Goal: Information Seeking & Learning: Learn about a topic

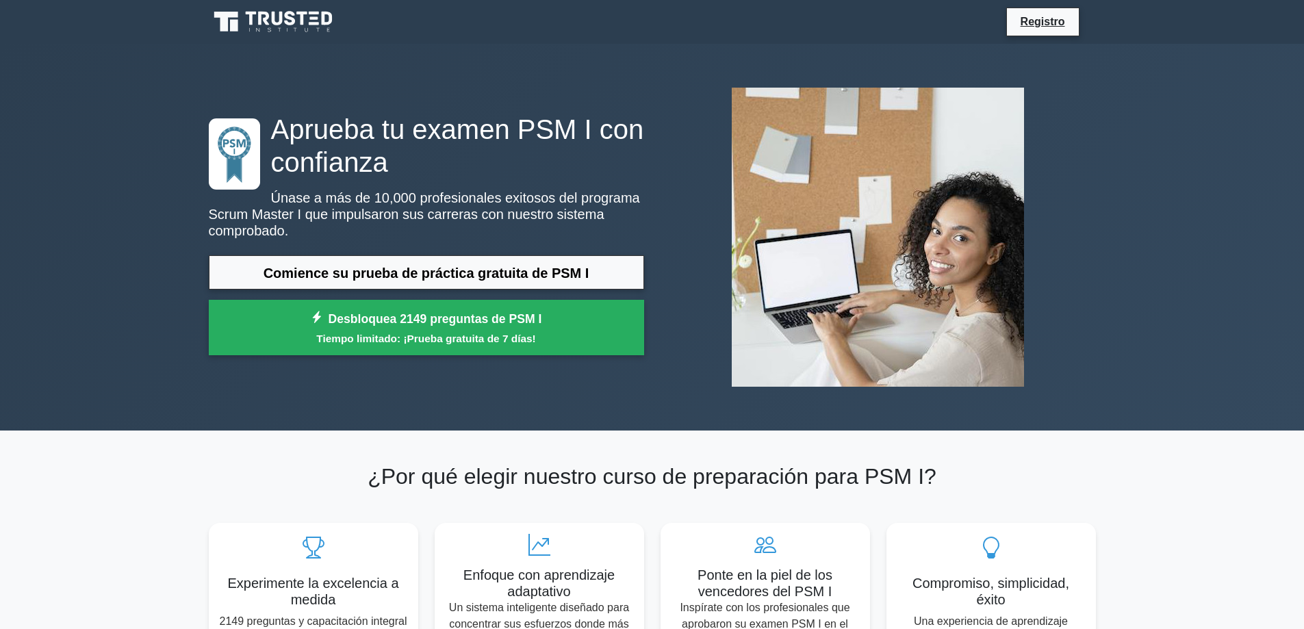
click at [1183, 246] on div "Aprueba tu examen PSM I con confianza Únase a más de 10,000 profesionales exito…" at bounding box center [652, 237] width 1304 height 387
click at [514, 279] on font "Comience su prueba de práctica gratuita de PSM I" at bounding box center [427, 273] width 326 height 15
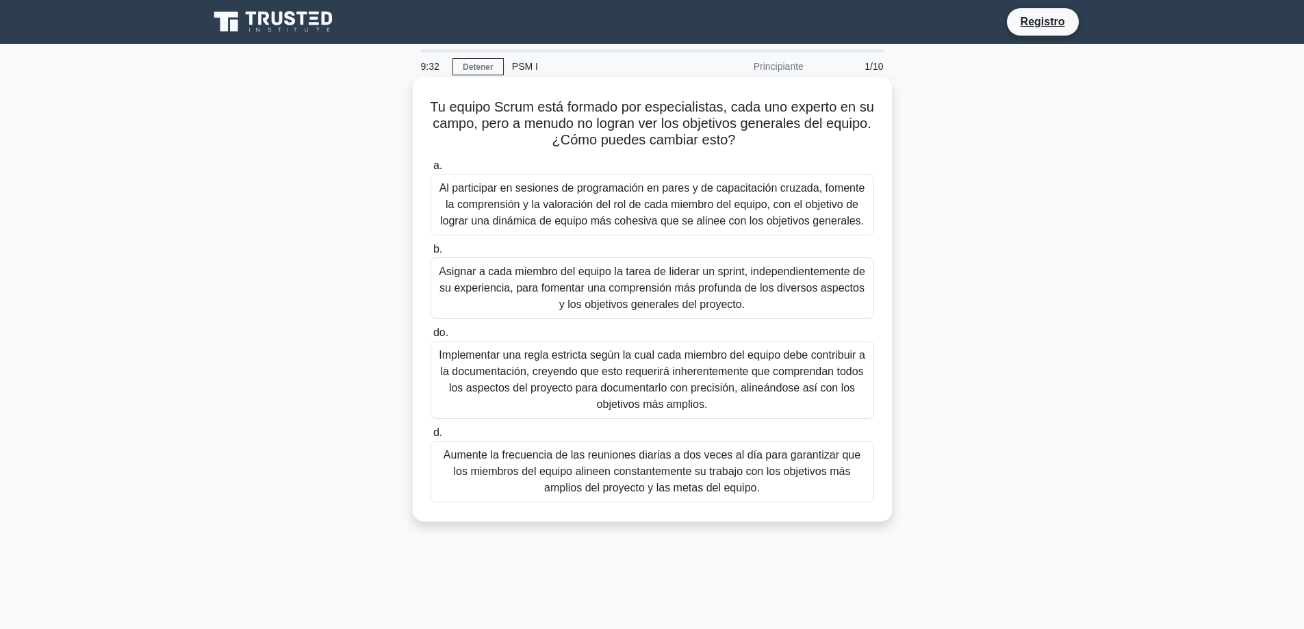
click at [719, 205] on font "Al participar en sesiones de programación en pares y de capacitación cruzada, f…" at bounding box center [652, 204] width 426 height 44
click at [431, 170] on input "a. Al participar en sesiones de programación en pares y de capacitación cruzada…" at bounding box center [431, 166] width 0 height 9
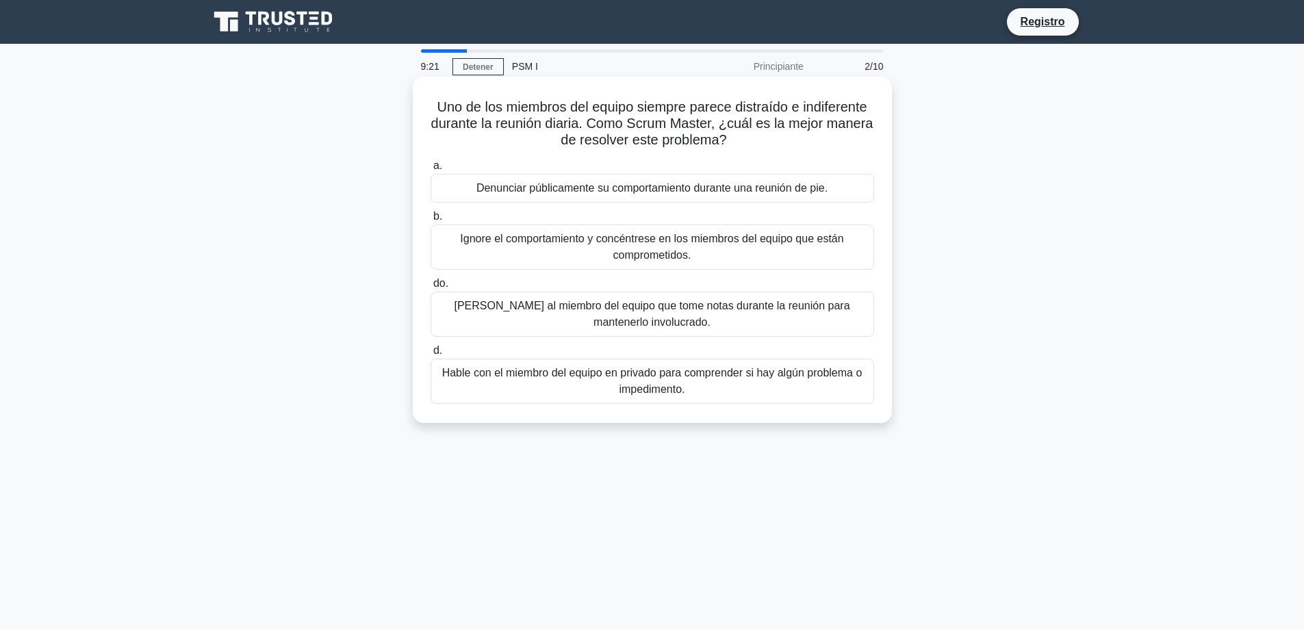
click at [802, 385] on font "Hable con el miembro del equipo en privado para comprender si hay algún problem…" at bounding box center [652, 381] width 431 height 33
click at [431, 355] on input "d. Hable con el miembro del equipo en privado para comprender si hay algún prob…" at bounding box center [431, 350] width 0 height 9
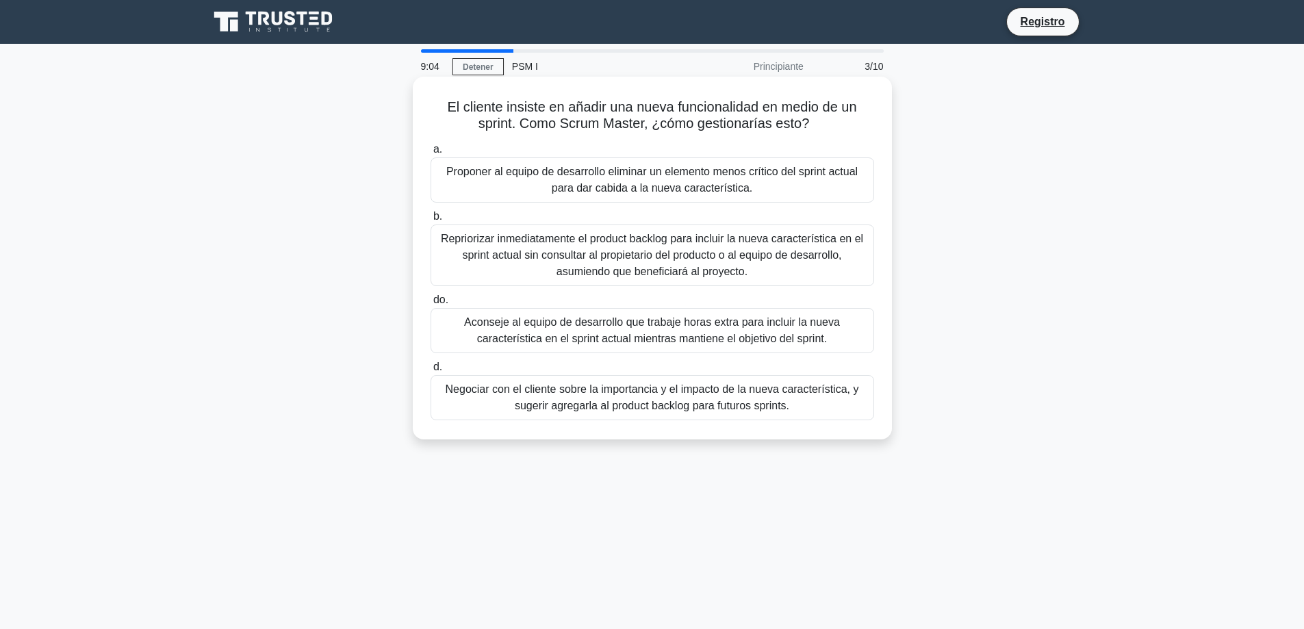
click at [813, 404] on font "Negociar con el cliente sobre la importancia y el impacto de la nueva caracterí…" at bounding box center [652, 397] width 431 height 33
click at [431, 372] on input "d. Negociar con el cliente sobre la importancia y el impacto de la nueva caract…" at bounding box center [431, 367] width 0 height 9
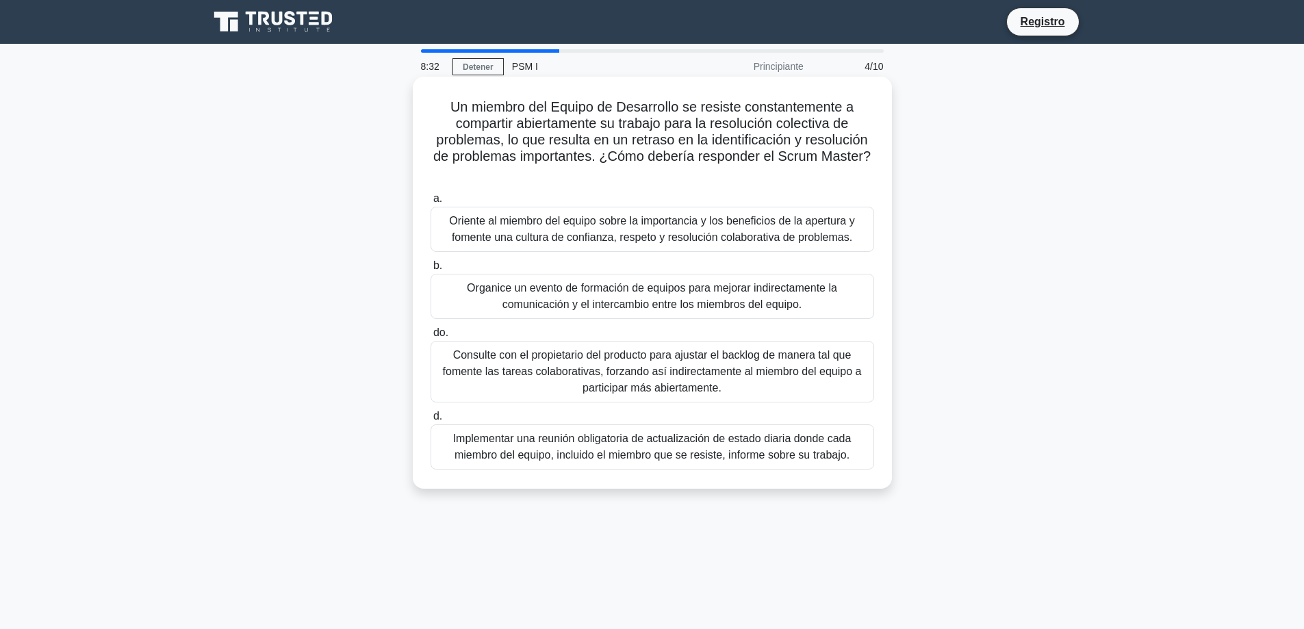
click at [804, 303] on font "Organice un evento de formación de equipos para mejorar indirectamente la comun…" at bounding box center [652, 296] width 431 height 33
click at [431, 270] on input "b. Organice un evento de formación de equipos para mejorar indirectamente la co…" at bounding box center [431, 265] width 0 height 9
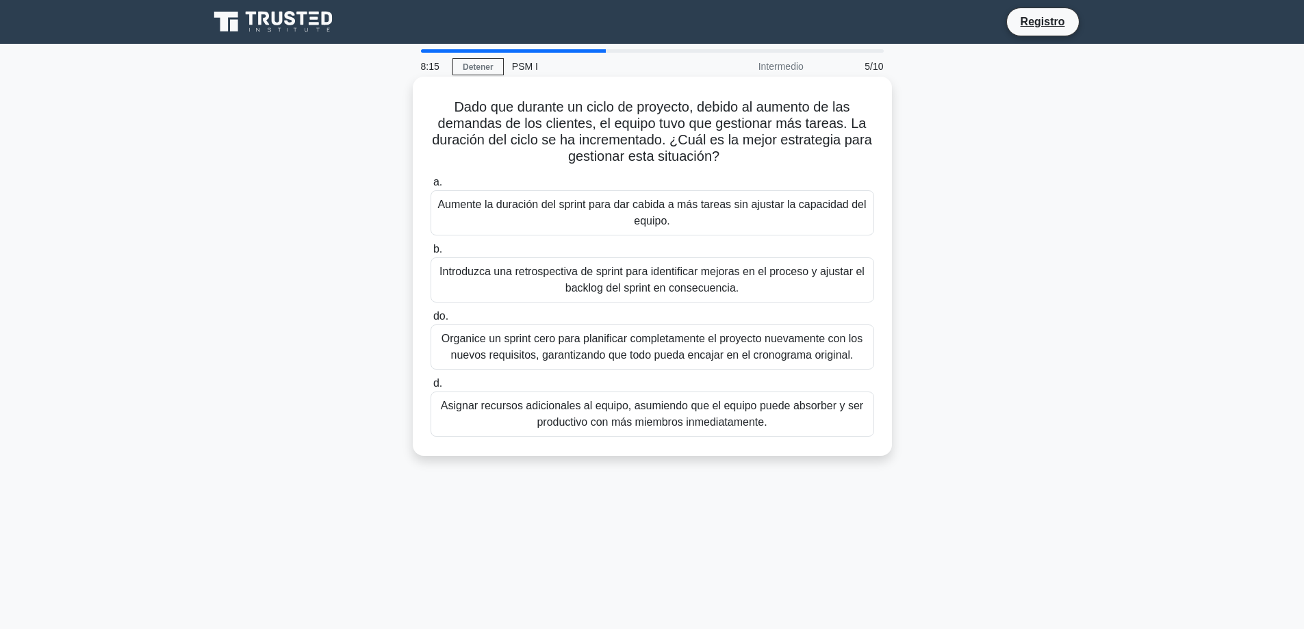
click at [760, 277] on font "Introduzca una retrospectiva de sprint para identificar mejoras en el proceso y…" at bounding box center [651, 280] width 425 height 28
click at [431, 254] on input "b. Introduzca una retrospectiva de sprint para identificar mejoras en el proces…" at bounding box center [431, 249] width 0 height 9
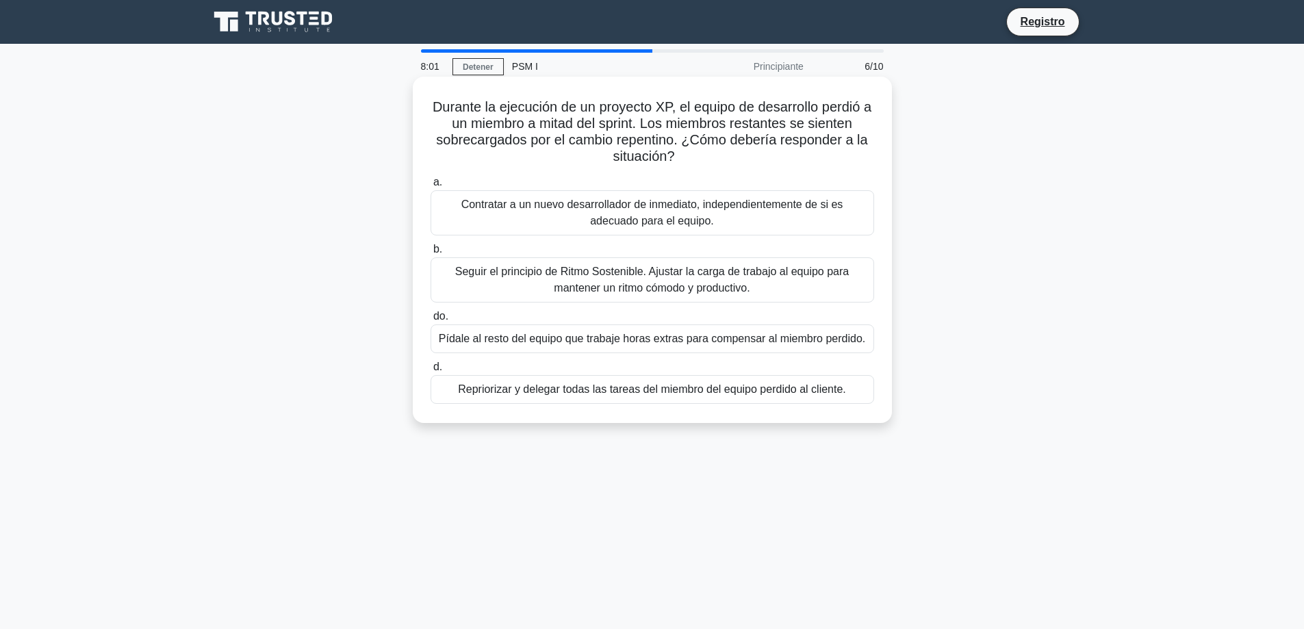
click at [717, 292] on font "Seguir el principio de Ritmo Sostenible. Ajustar la carga de trabajo al equipo …" at bounding box center [652, 280] width 394 height 28
click at [431, 254] on input "b. Seguir el principio de Ritmo Sostenible. Ajustar la carga de trabajo al equi…" at bounding box center [431, 249] width 0 height 9
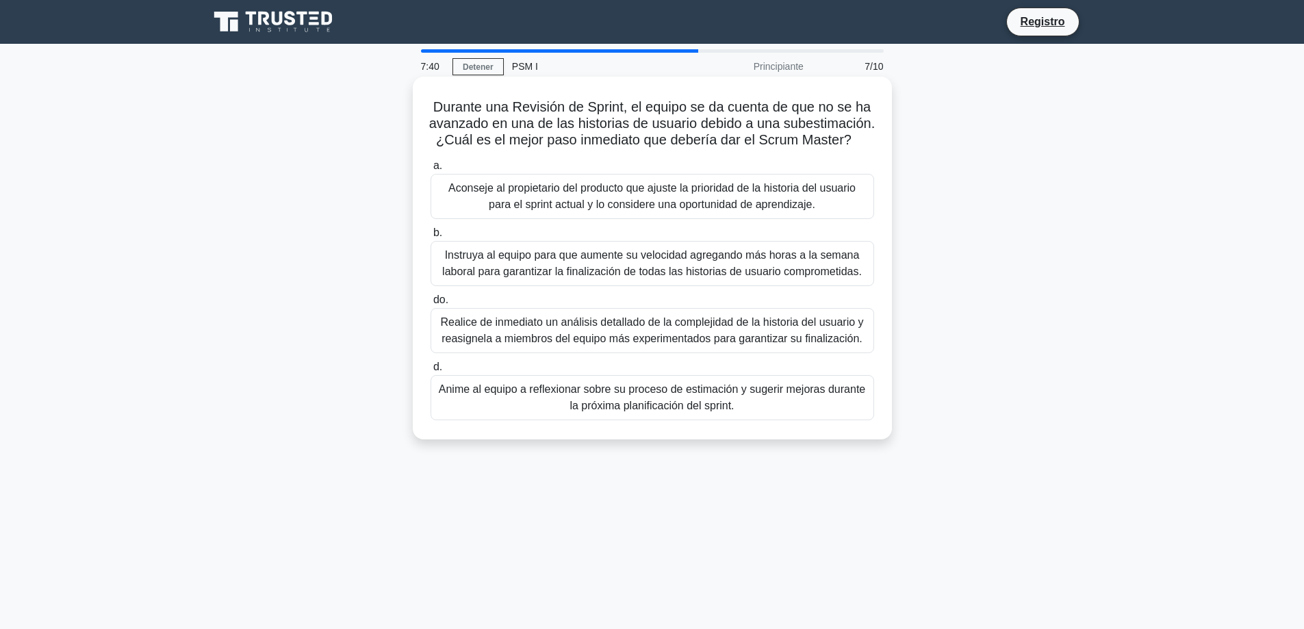
click at [824, 342] on font "Realice de inmediato un análisis detallado de la complejidad de la historia del…" at bounding box center [651, 330] width 423 height 28
click at [431, 305] on input "do. Realice de inmediato un análisis detallado de la complejidad de la historia…" at bounding box center [431, 300] width 0 height 9
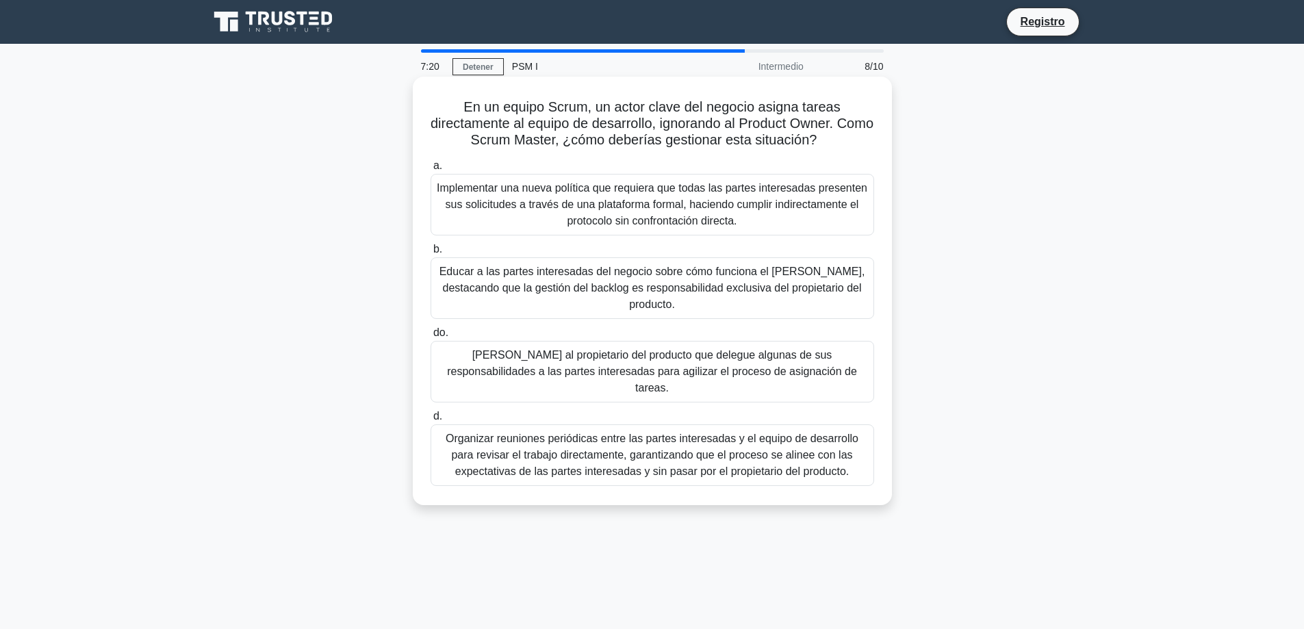
click at [788, 439] on font "Organizar reuniones periódicas entre las partes interesadas y el equipo de desa…" at bounding box center [652, 455] width 413 height 44
click at [431, 421] on input "d. Organizar reuniones periódicas entre las partes interesadas y el equipo de d…" at bounding box center [431, 416] width 0 height 9
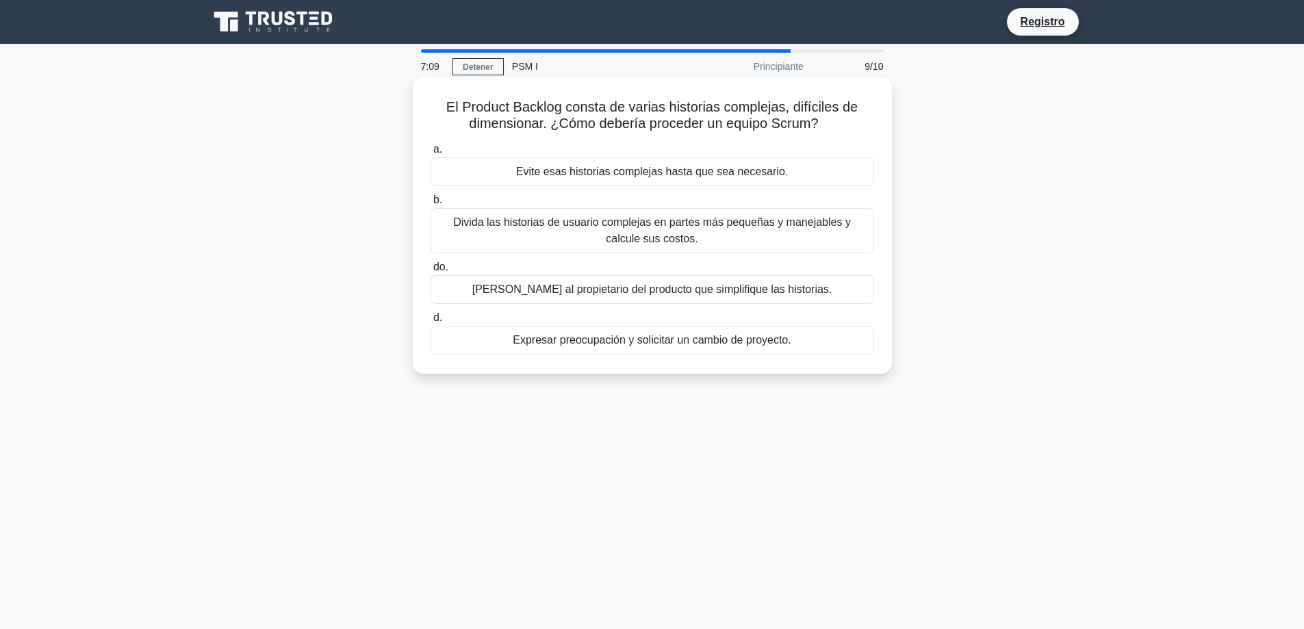
click at [780, 235] on font "Divida las historias de usuario complejas en partes más pequeñas y manejables y…" at bounding box center [652, 230] width 431 height 33
click at [431, 205] on input "b. Divida las historias de usuario complejas en partes más pequeñas y manejable…" at bounding box center [431, 200] width 0 height 9
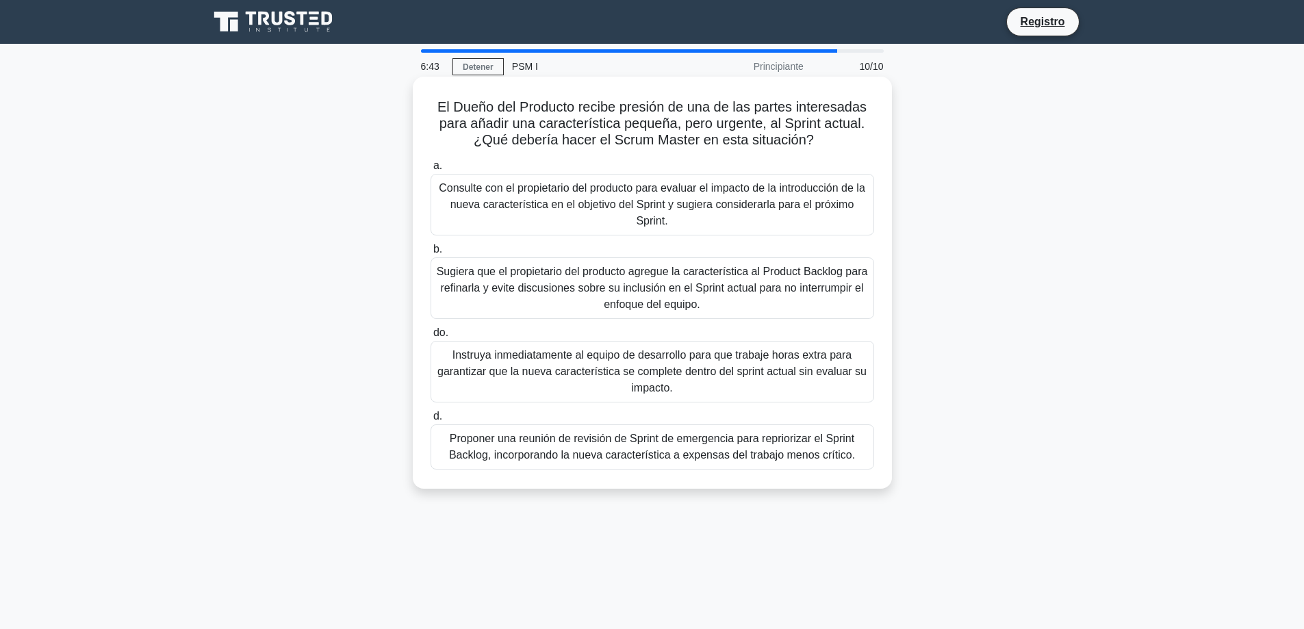
click at [843, 456] on font "Proponer una reunión de revisión de Sprint de emergencia para repriorizar el Sp…" at bounding box center [652, 447] width 406 height 28
click at [431, 421] on input "d. Proponer una reunión de revisión de Sprint de emergencia para repriorizar el…" at bounding box center [431, 416] width 0 height 9
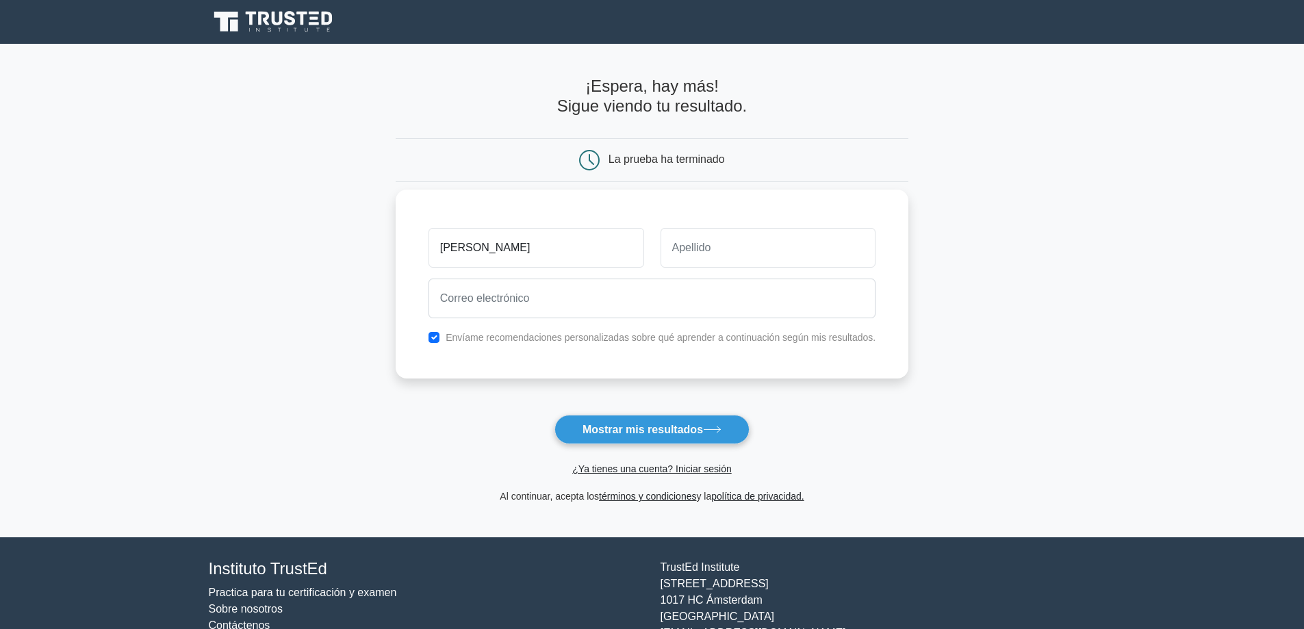
type input "Lucas"
click at [745, 256] on input "text" at bounding box center [769, 248] width 216 height 40
type input "Legor"
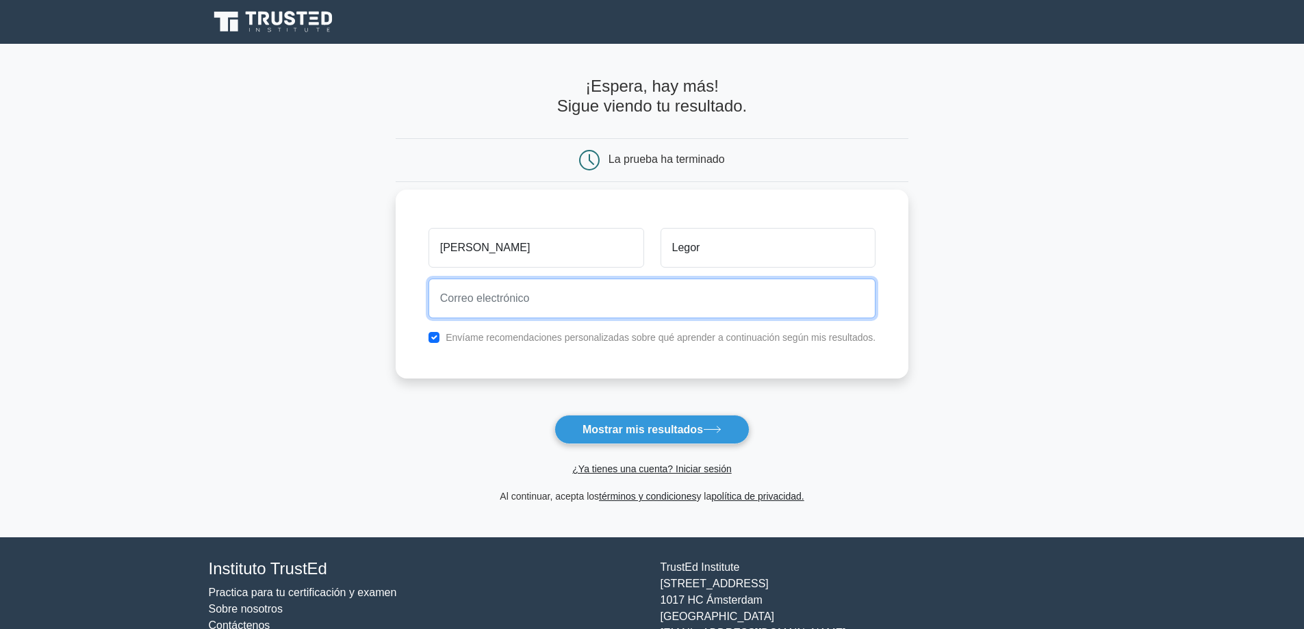
click at [702, 308] on input "email" at bounding box center [652, 299] width 448 height 40
type input "legorlucas81@gmail.com"
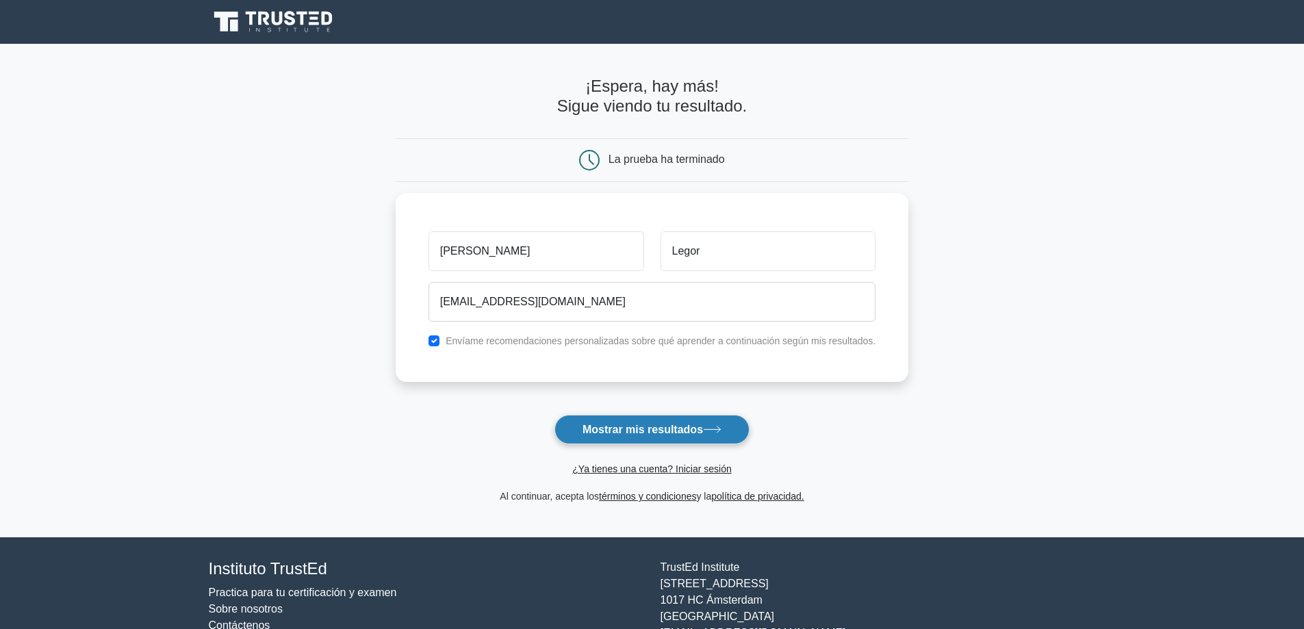
click at [583, 431] on font "Mostrar mis resultados" at bounding box center [643, 430] width 120 height 12
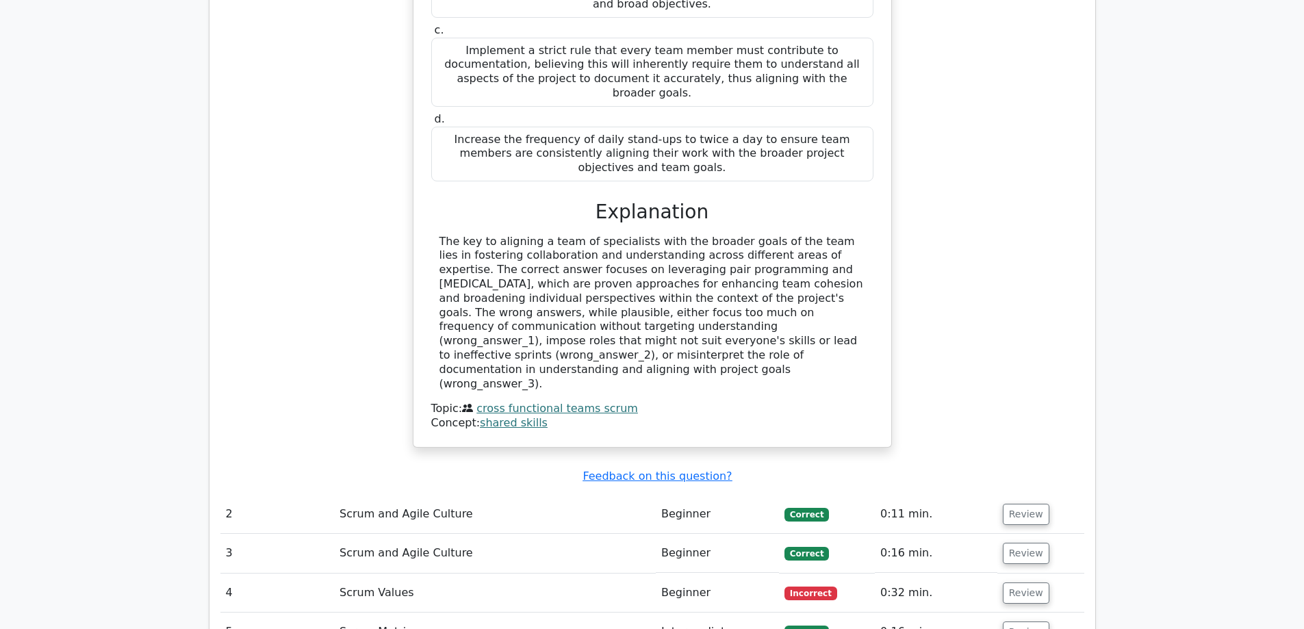
scroll to position [1574, 0]
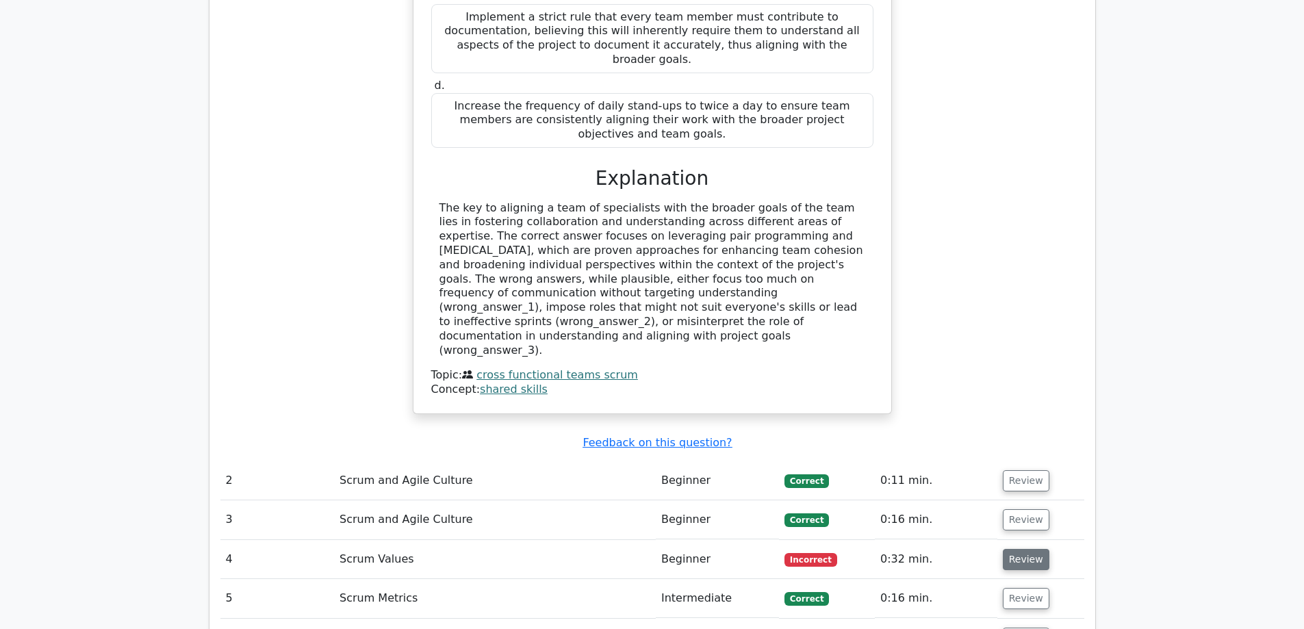
click at [1031, 549] on button "Review" at bounding box center [1026, 559] width 47 height 21
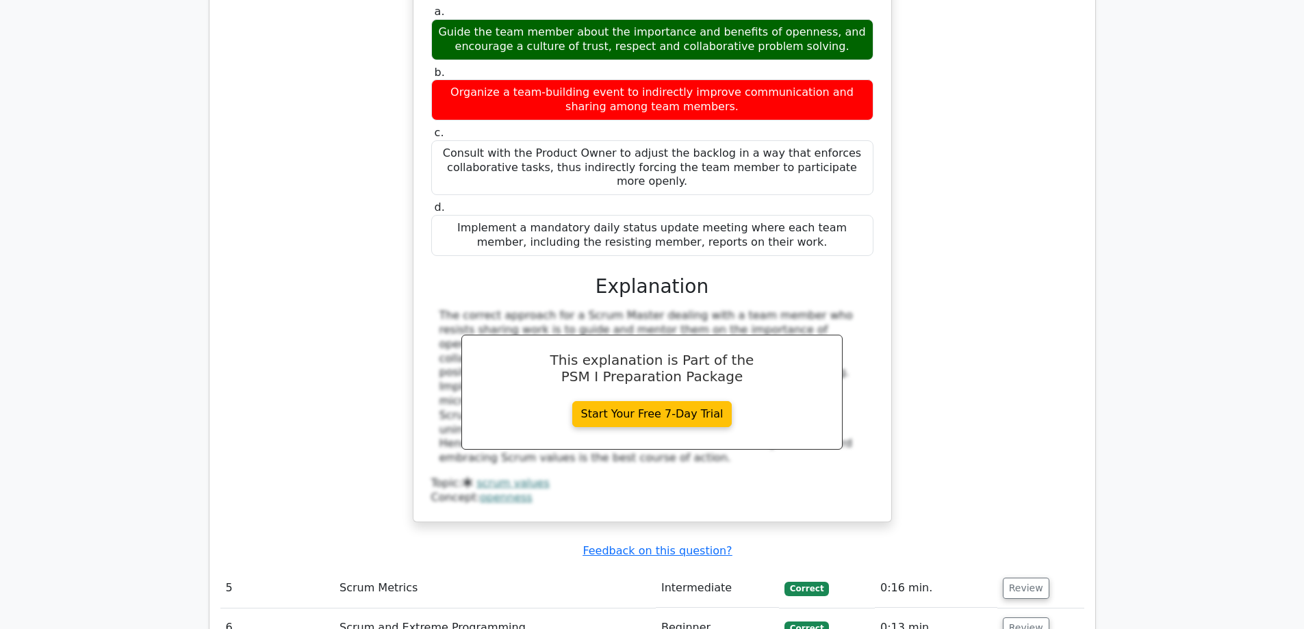
scroll to position [2327, 0]
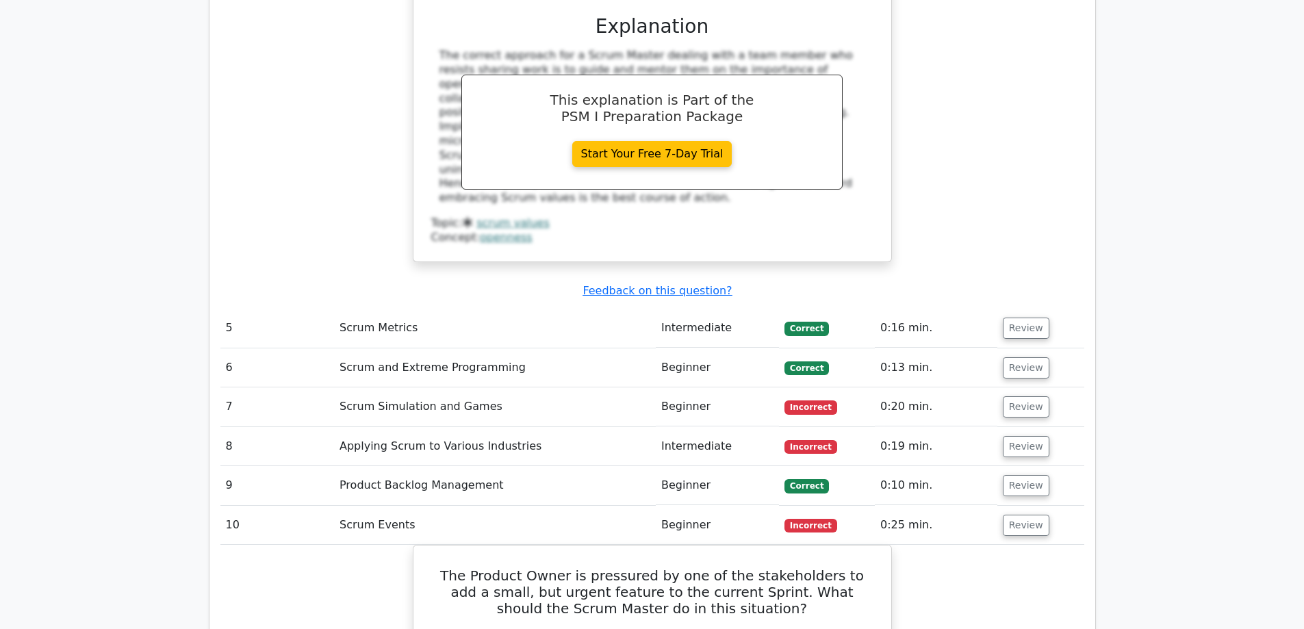
scroll to position [2533, 0]
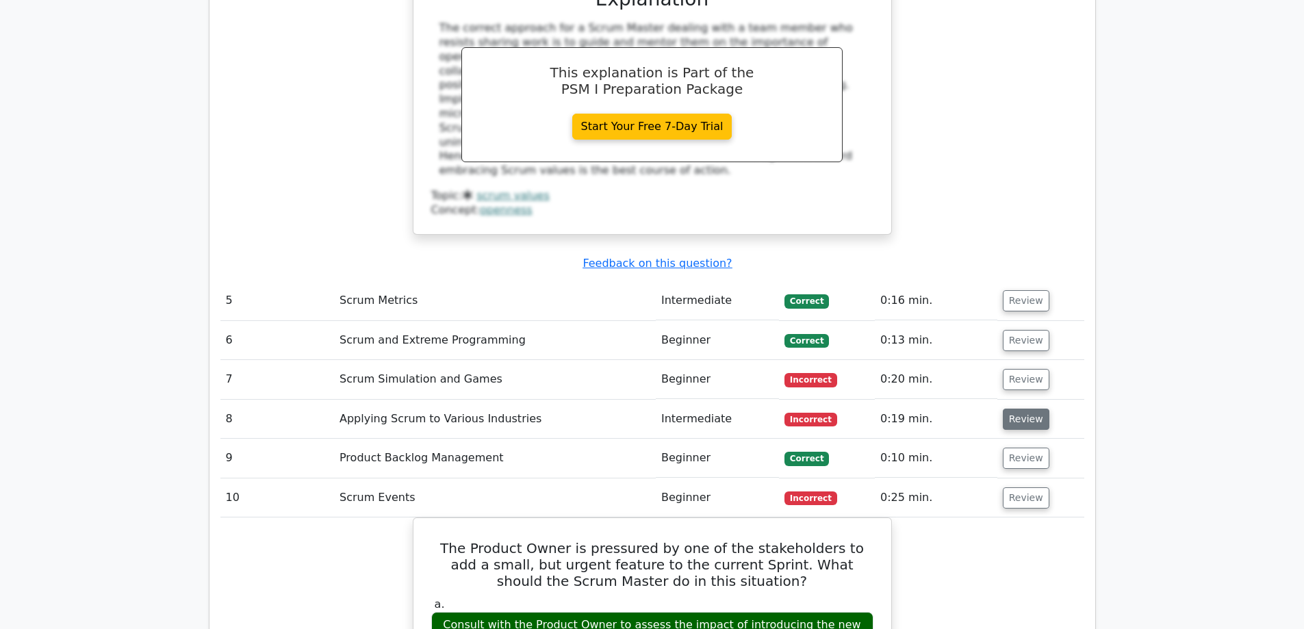
click at [1008, 409] on button "Review" at bounding box center [1026, 419] width 47 height 21
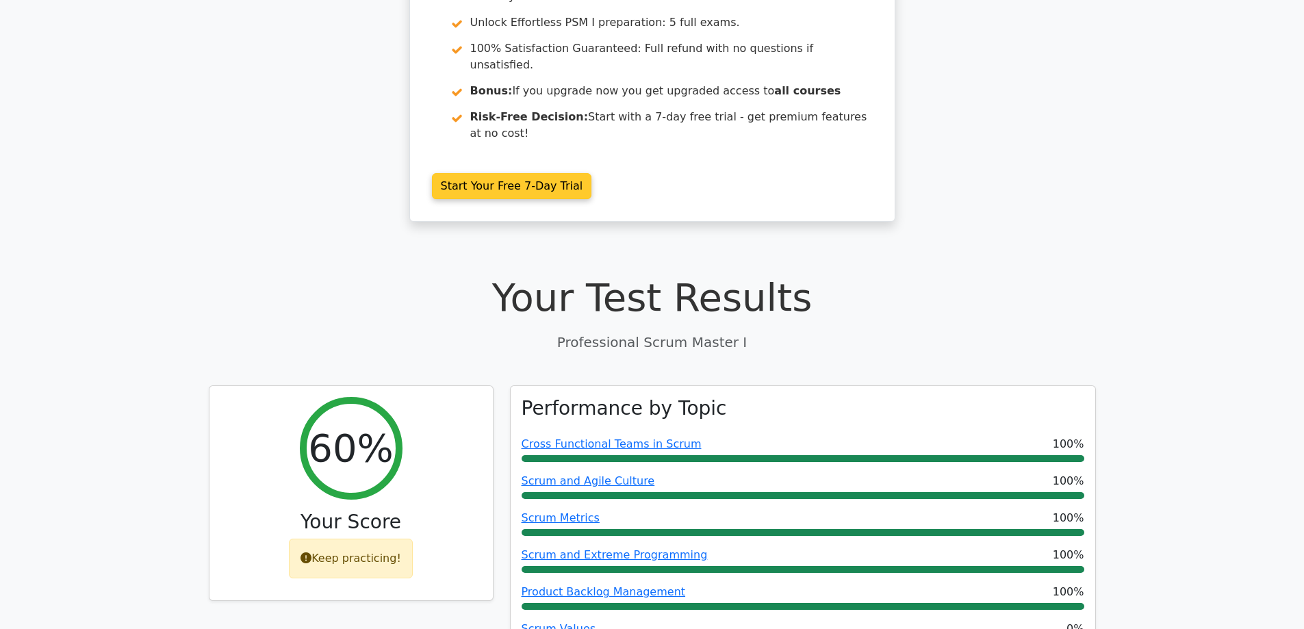
scroll to position [0, 0]
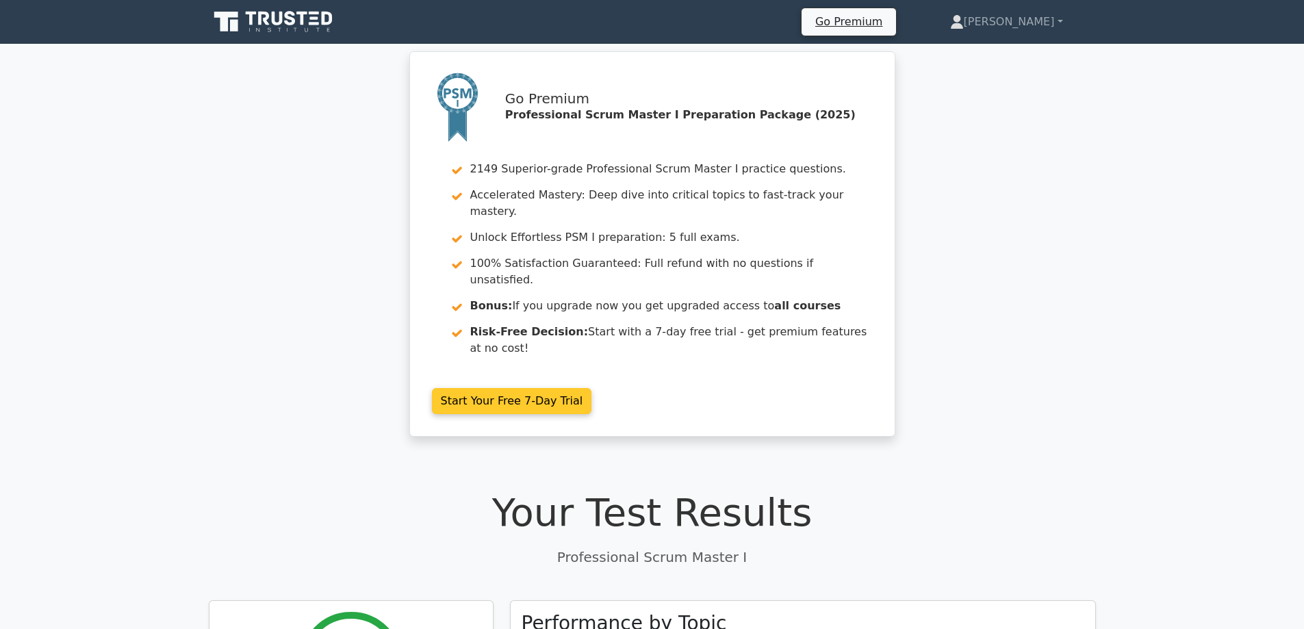
click at [578, 388] on link "Start Your Free 7-Day Trial" at bounding box center [512, 401] width 160 height 26
click at [515, 388] on link "Start Your Free 7-Day Trial" at bounding box center [512, 401] width 160 height 26
